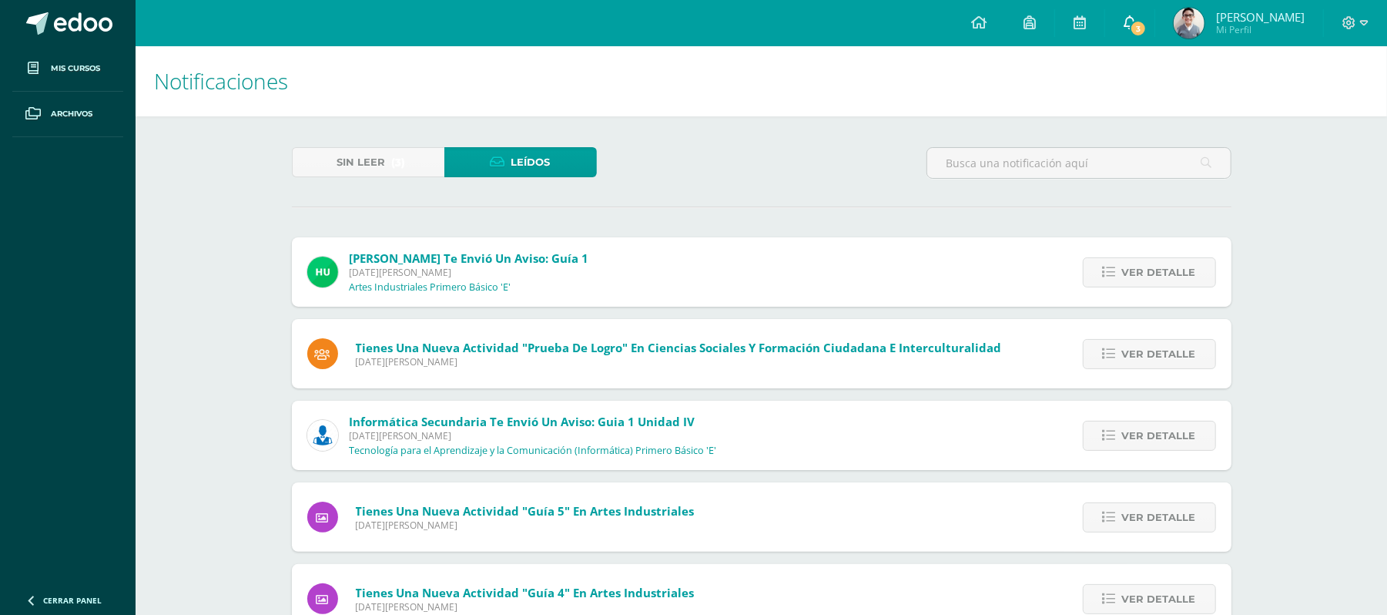
click at [1136, 19] on icon at bounding box center [1130, 22] width 12 height 14
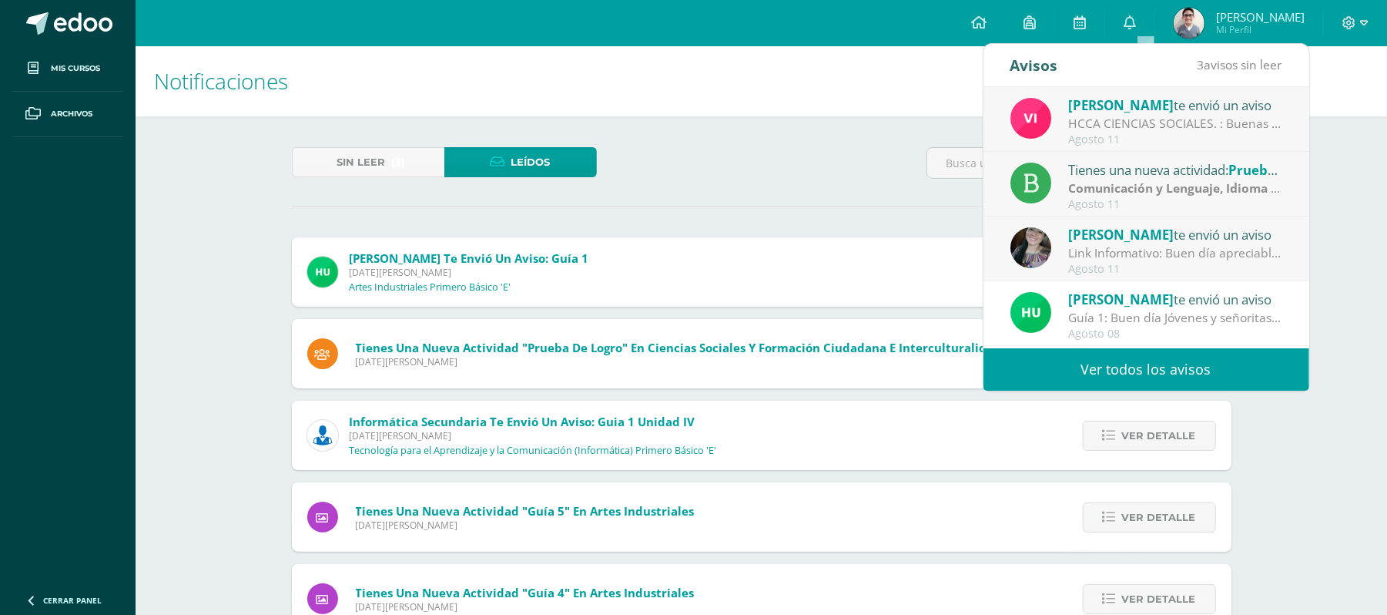
click at [1232, 246] on div "Link Informativo: Buen día apreciables estudiantes, es un gusto dirigirme a ust…" at bounding box center [1175, 253] width 214 height 18
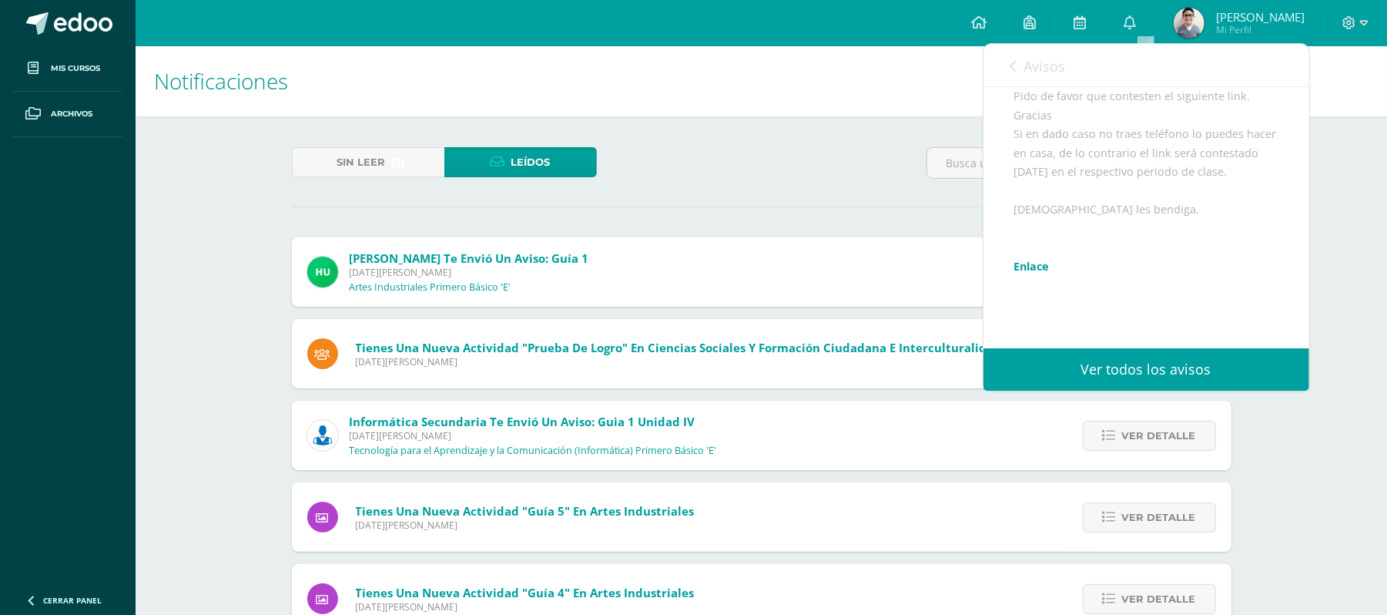
scroll to position [165, 0]
click at [1017, 63] on link "Avisos" at bounding box center [1038, 66] width 55 height 44
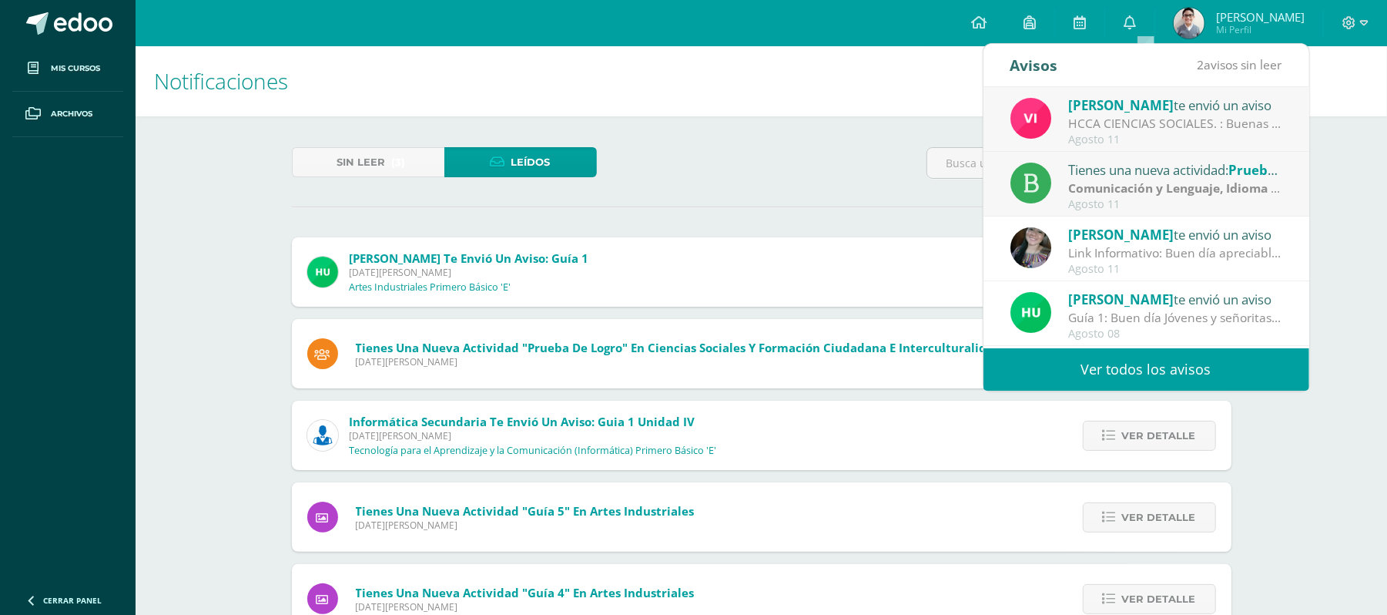
click at [1152, 198] on div "Agosto 11" at bounding box center [1175, 204] width 214 height 13
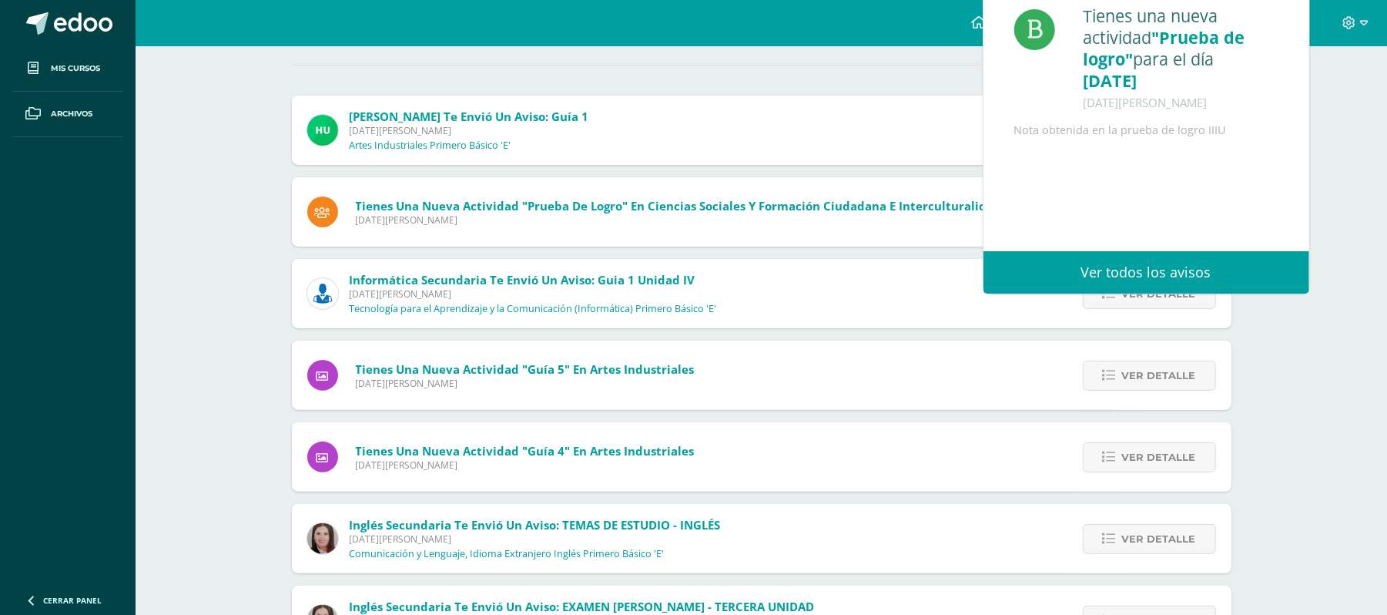
scroll to position [0, 0]
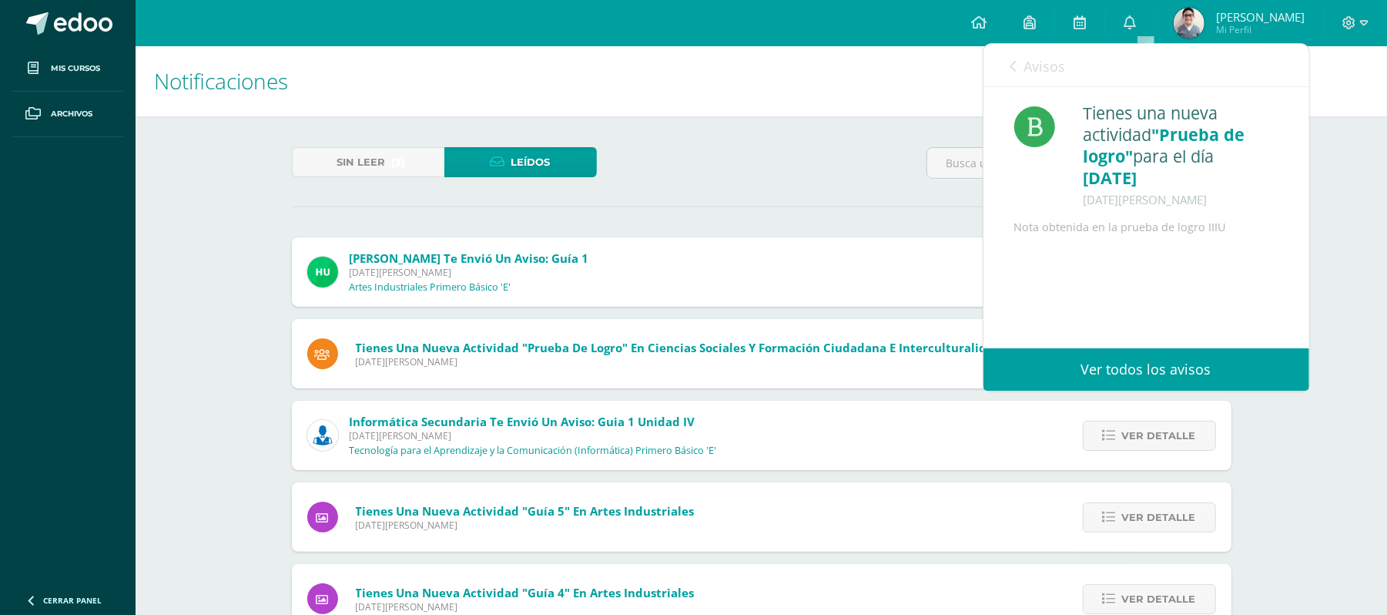
click at [1011, 68] on icon at bounding box center [1014, 66] width 6 height 12
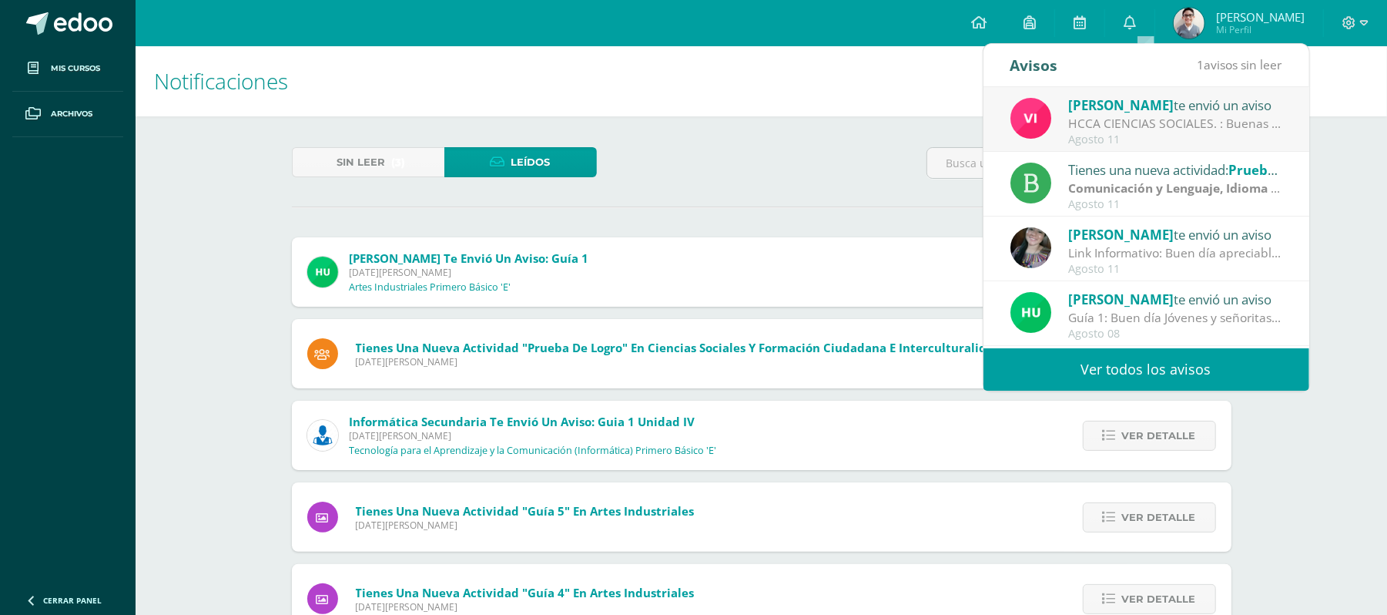
click at [1115, 129] on div "HCCA CIENCIAS SOCIALES. : Buenas tardes a todos, un gusto saludarles. Por este …" at bounding box center [1175, 124] width 214 height 18
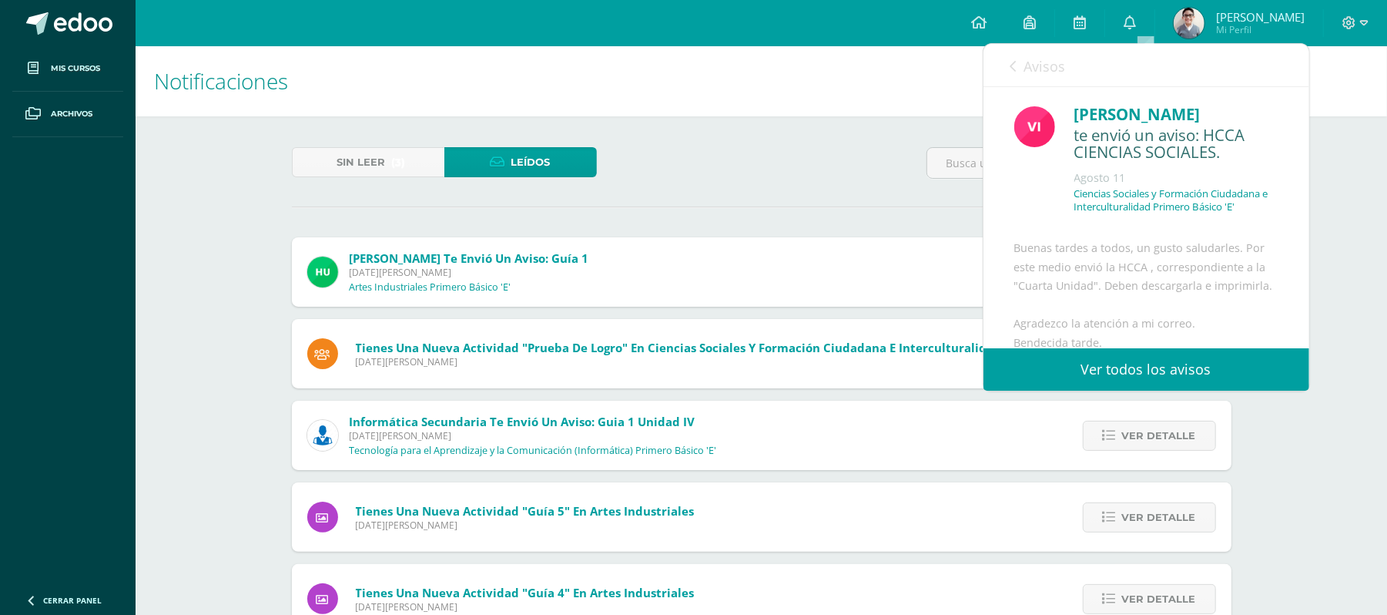
click at [1014, 62] on icon at bounding box center [1014, 66] width 6 height 12
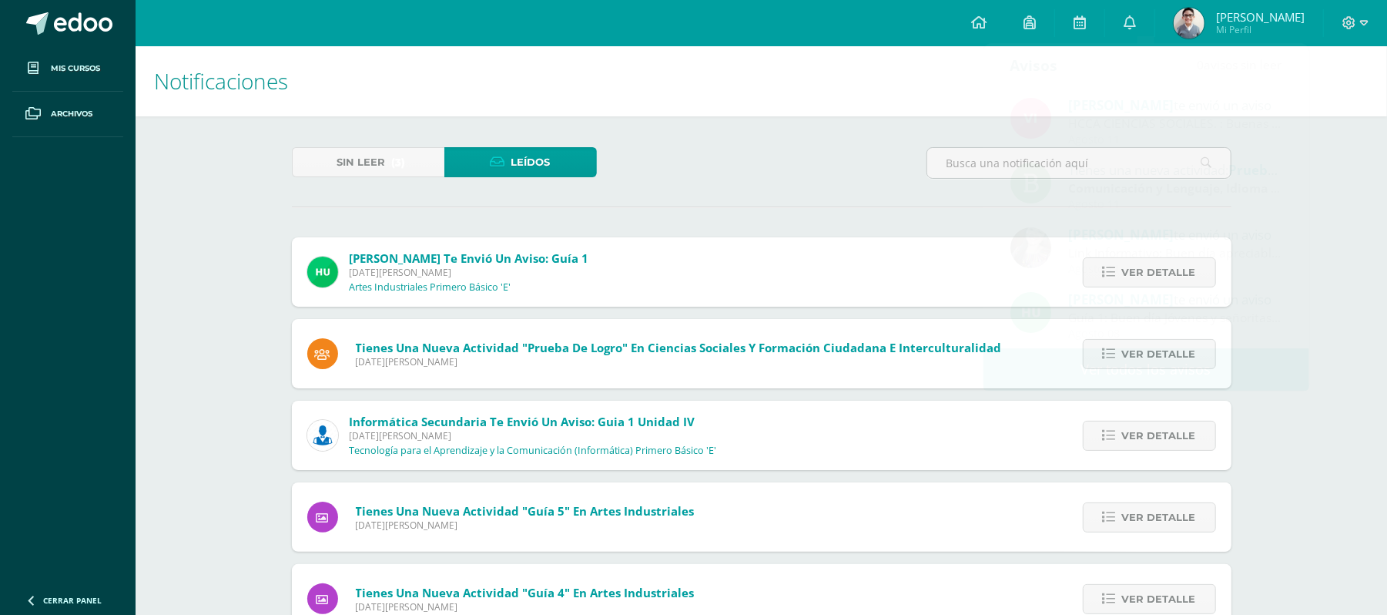
click at [1197, 28] on img at bounding box center [1189, 23] width 31 height 31
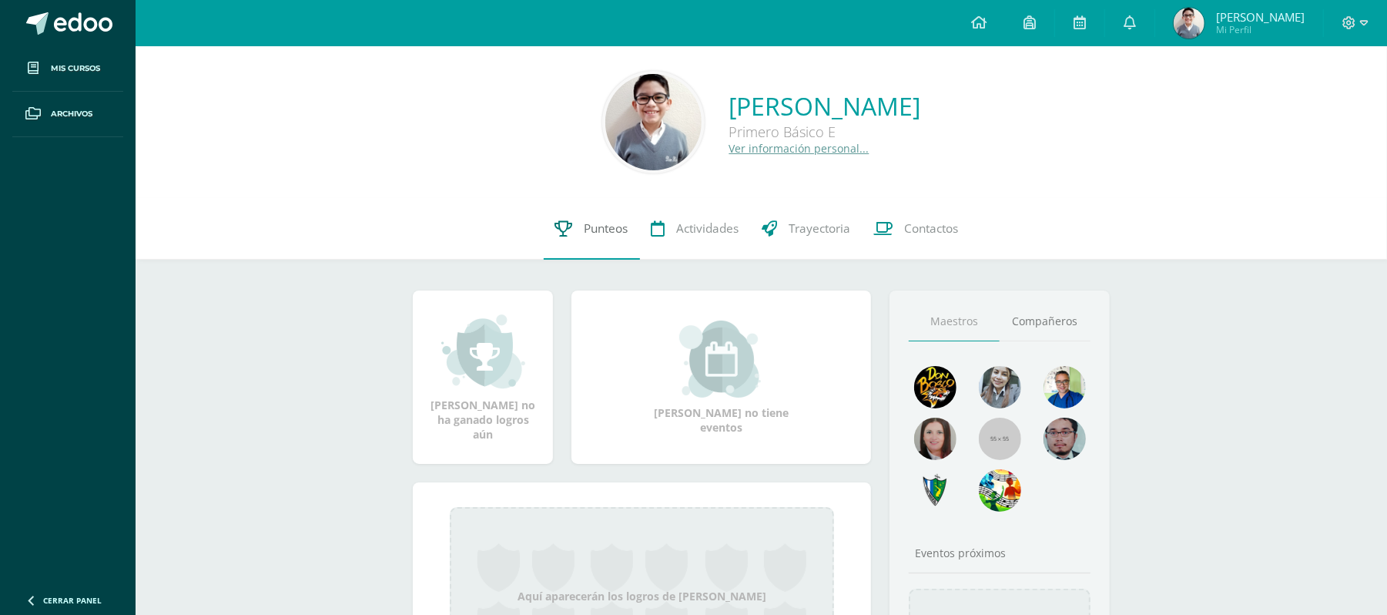
click at [610, 220] on span "Punteos" at bounding box center [607, 228] width 44 height 16
